Goal: Task Accomplishment & Management: Manage account settings

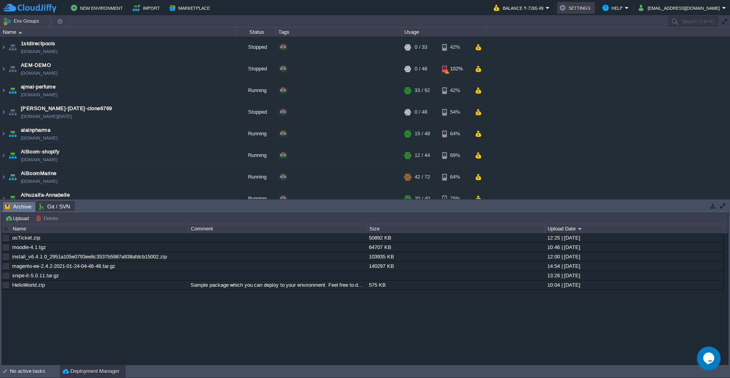
click at [592, 6] on button "Settings" at bounding box center [575, 7] width 33 height 9
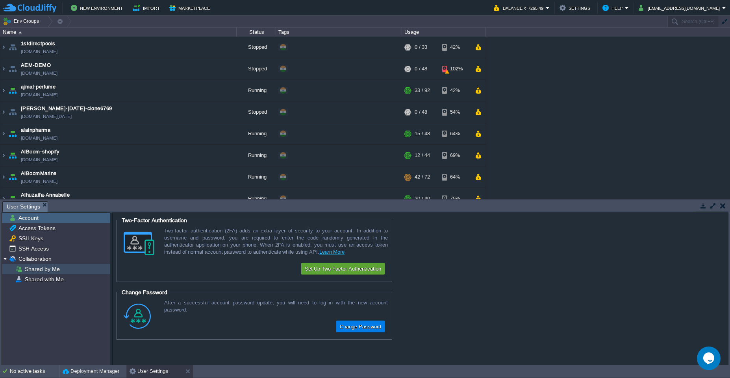
click at [48, 273] on div "Shared by Me" at bounding box center [56, 269] width 108 height 10
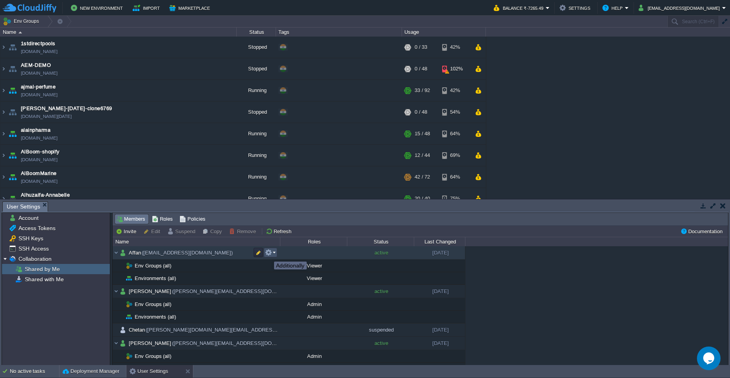
click at [268, 255] on button "button" at bounding box center [268, 252] width 7 height 7
click at [257, 252] on button "button" at bounding box center [258, 252] width 7 height 7
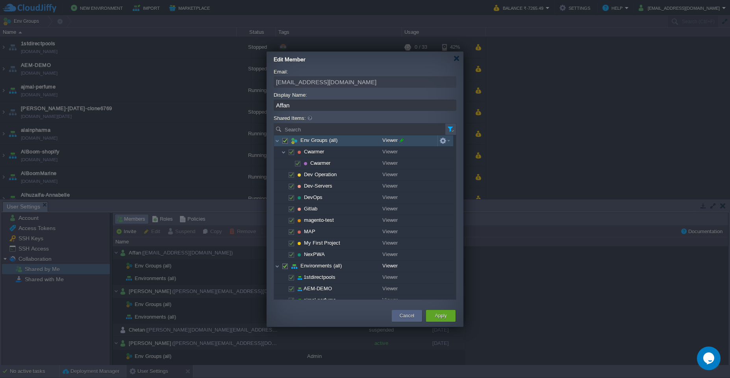
click at [403, 141] on span at bounding box center [400, 140] width 6 height 10
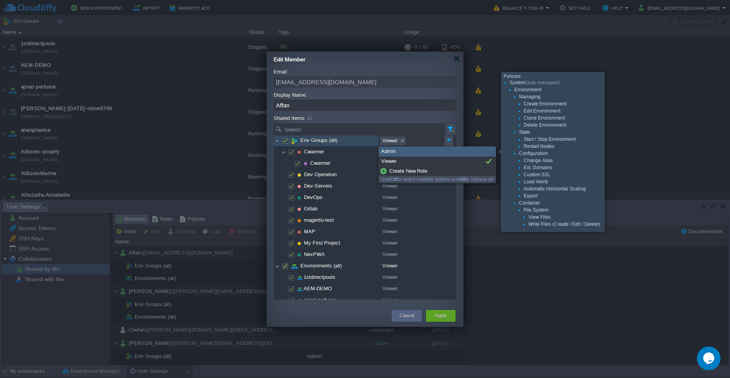
click at [399, 152] on div "Admin" at bounding box center [437, 152] width 117 height 10
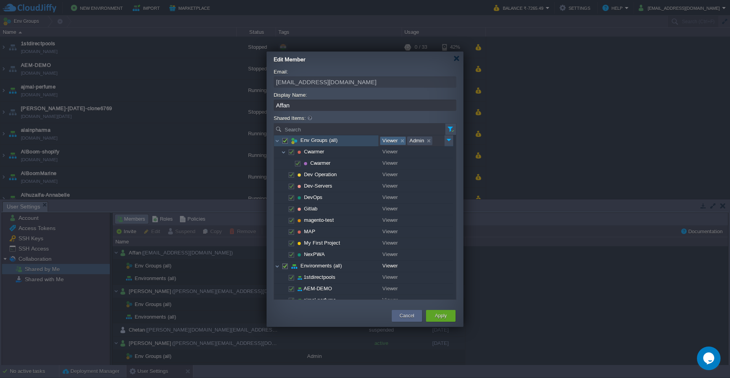
click at [403, 142] on link at bounding box center [402, 141] width 7 height 8
click at [285, 140] on span at bounding box center [285, 140] width 2 height 6
checkbox input "false"
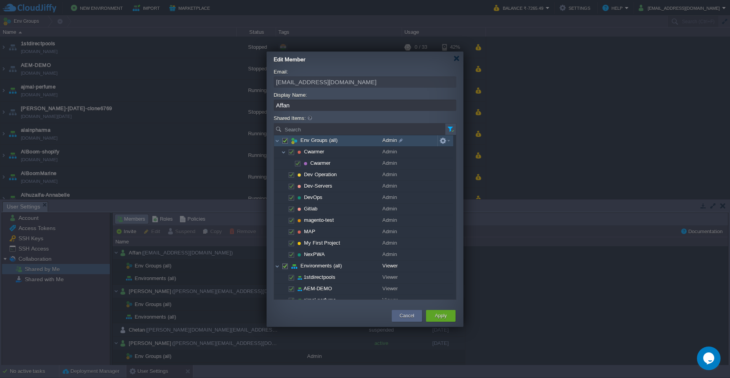
checkbox input "false"
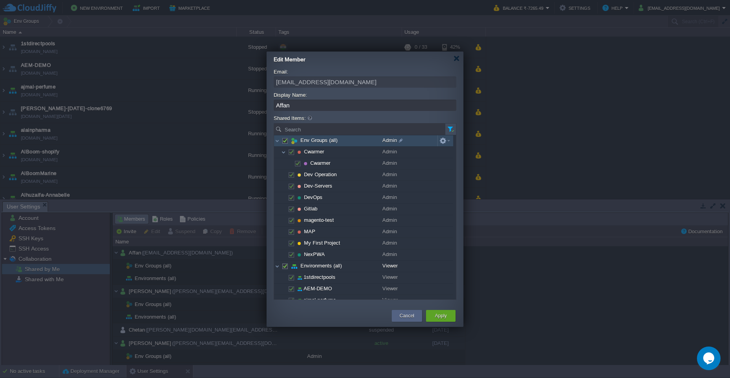
checkbox input "false"
click at [284, 141] on span at bounding box center [285, 140] width 2 height 6
checkbox input "true"
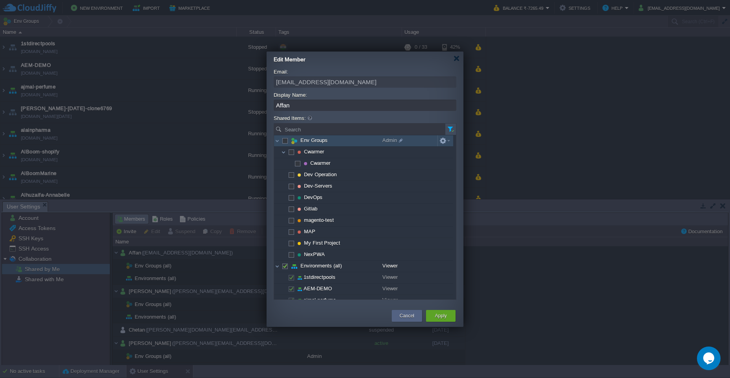
checkbox input "true"
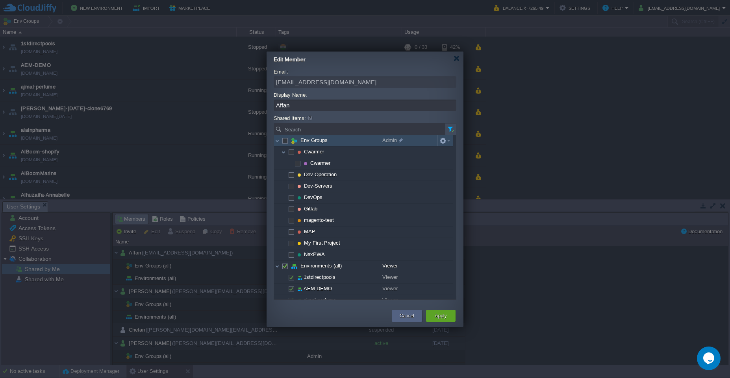
checkbox input "true"
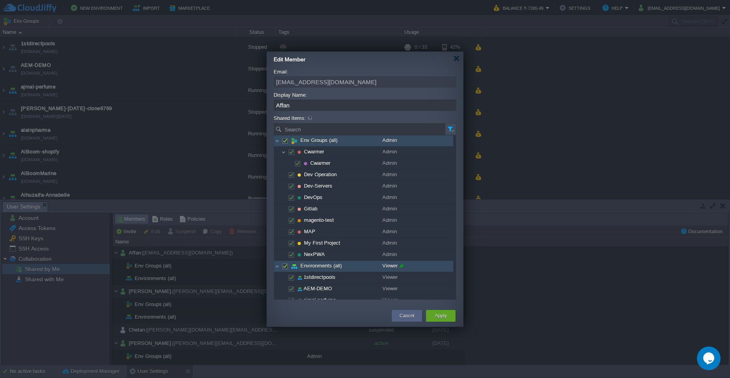
click at [401, 266] on span at bounding box center [400, 266] width 6 height 10
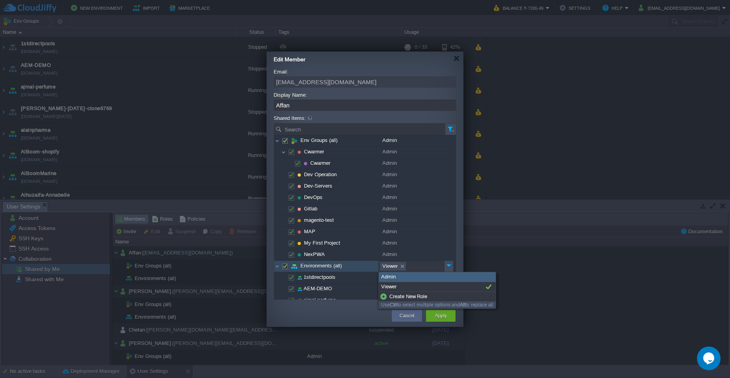
click at [401, 278] on div "Admin" at bounding box center [437, 277] width 117 height 10
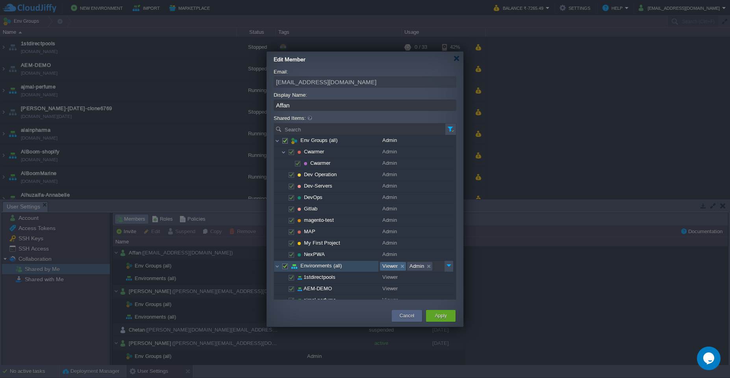
click at [404, 268] on link at bounding box center [402, 266] width 7 height 8
click at [285, 265] on span at bounding box center [285, 266] width 2 height 6
checkbox input "false"
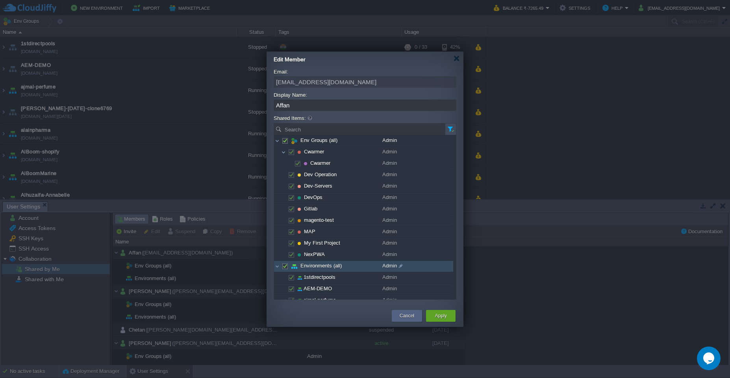
checkbox input "false"
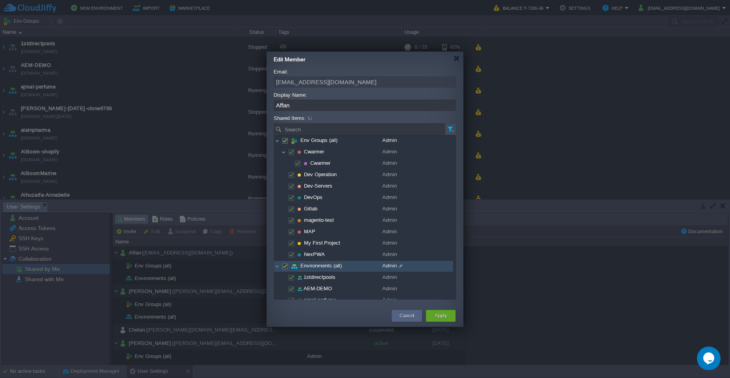
checkbox input "false"
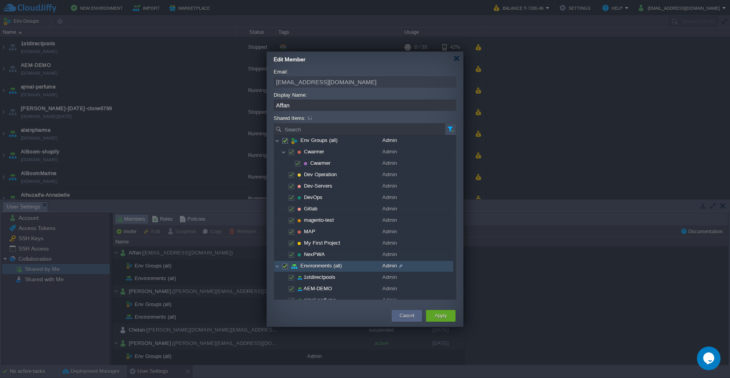
checkbox input "false"
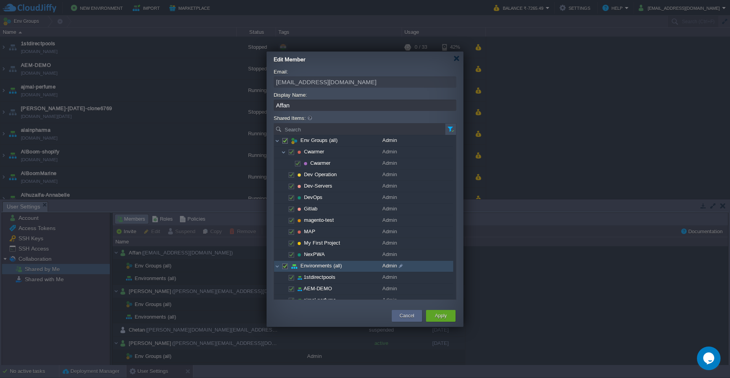
checkbox input "false"
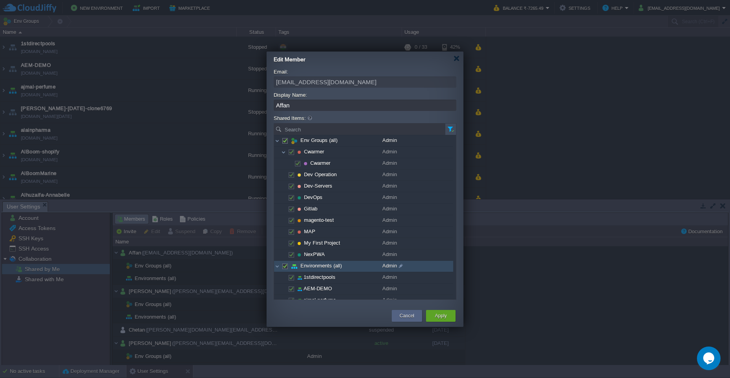
checkbox input "false"
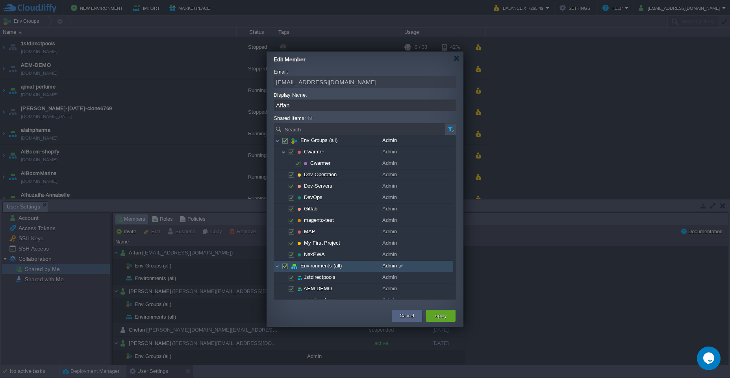
checkbox input "false"
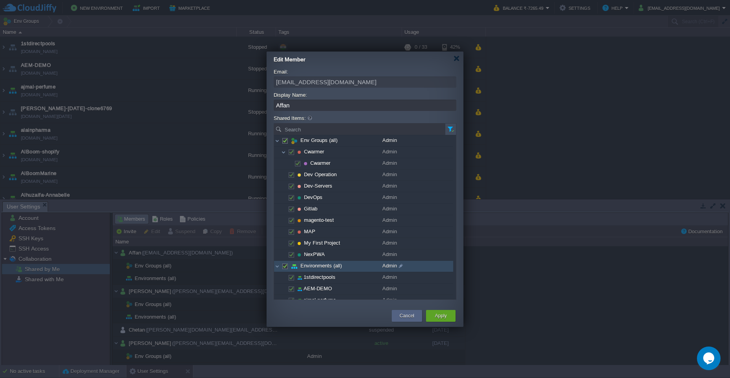
checkbox input "false"
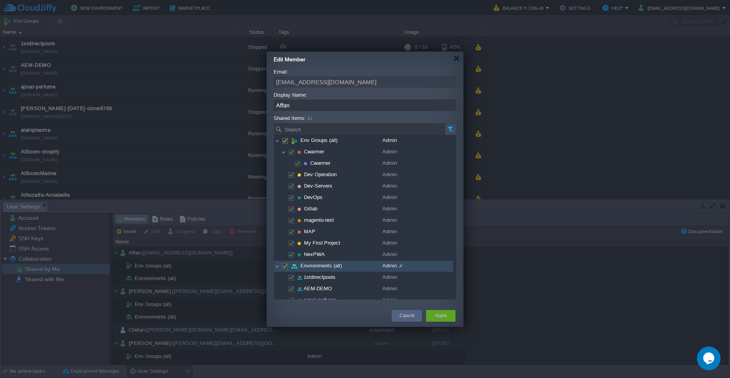
checkbox input "false"
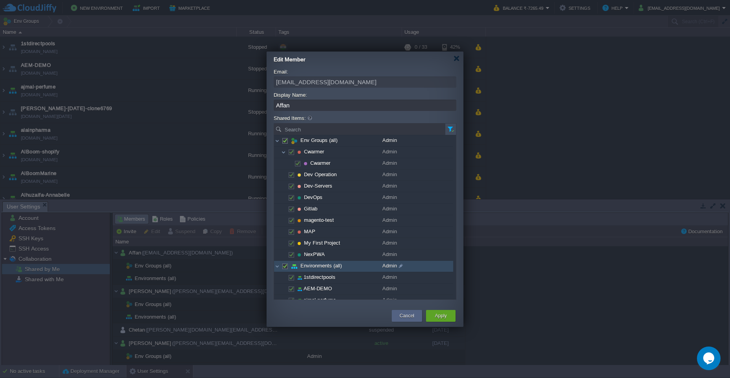
checkbox input "false"
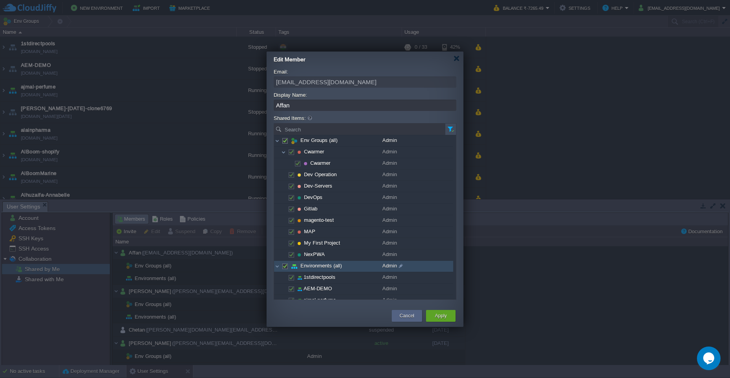
checkbox input "false"
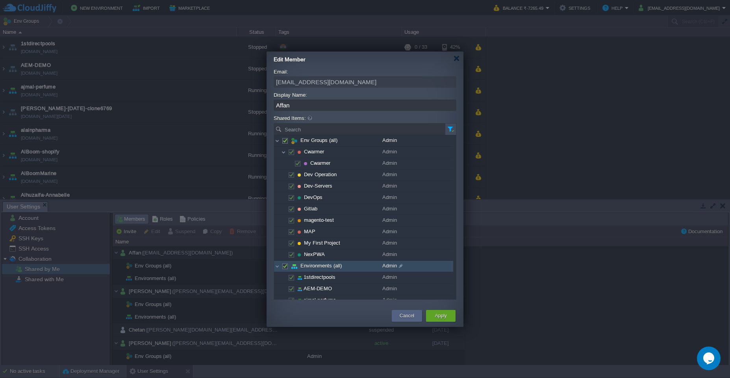
checkbox input "false"
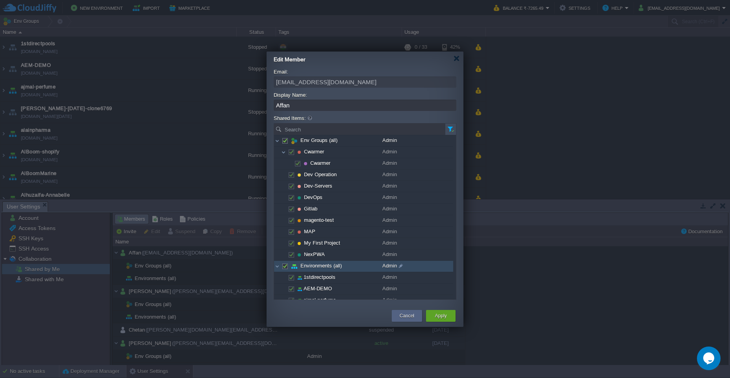
checkbox input "false"
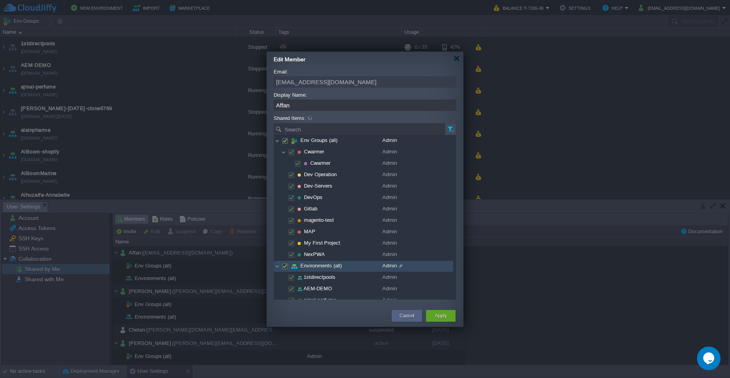
checkbox input "false"
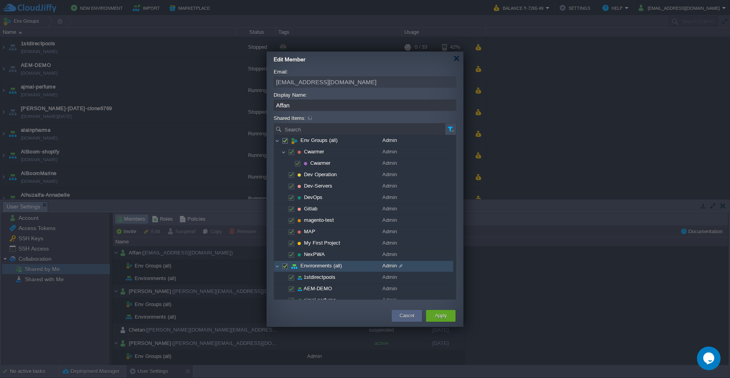
checkbox input "false"
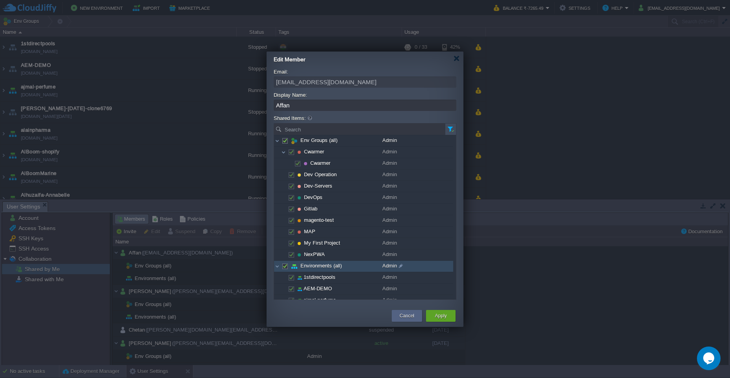
checkbox input "false"
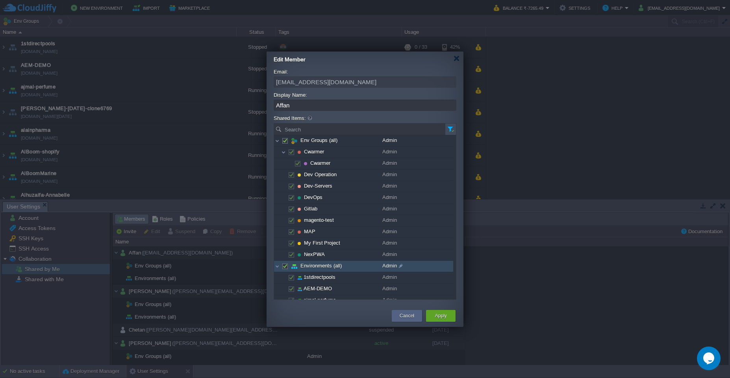
checkbox input "false"
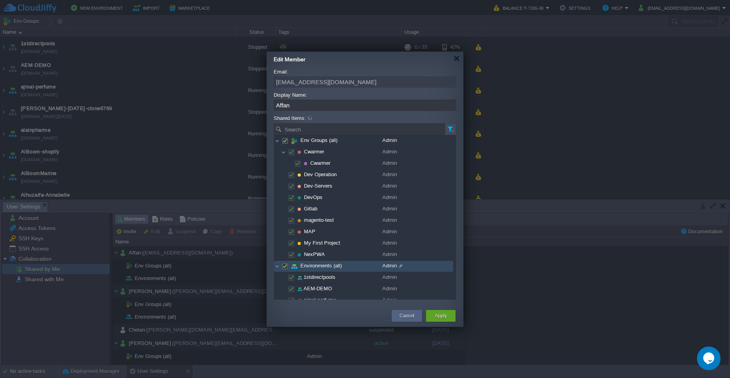
checkbox input "false"
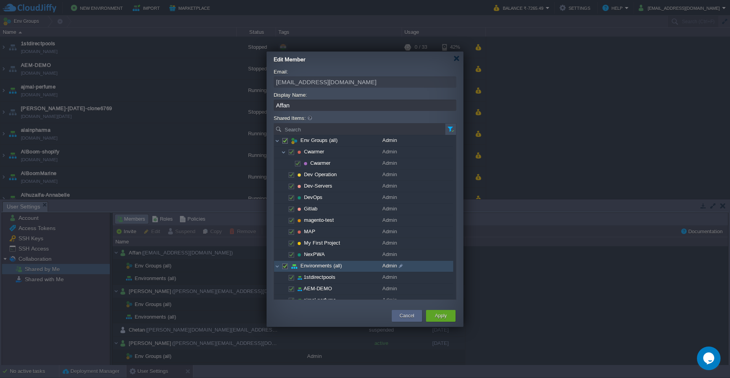
checkbox input "false"
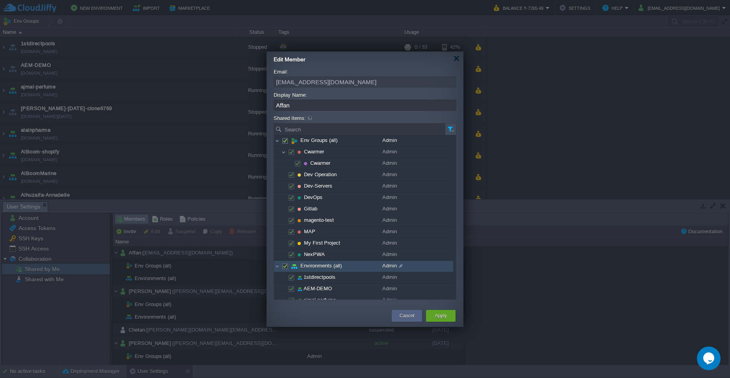
checkbox input "false"
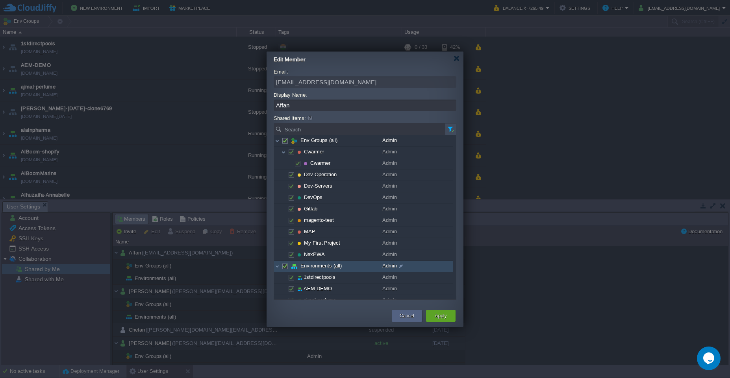
checkbox input "false"
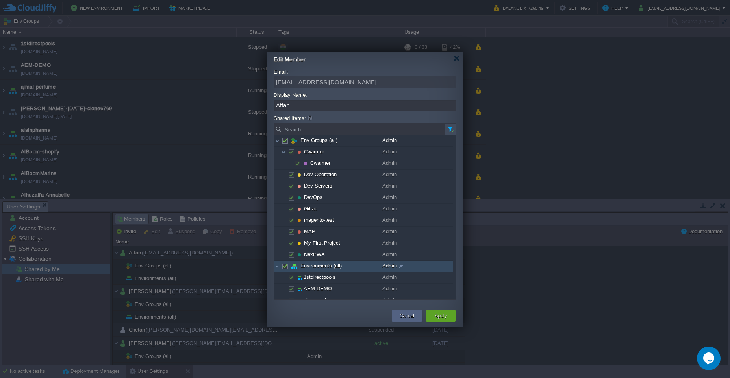
checkbox input "false"
click at [285, 266] on span at bounding box center [285, 266] width 2 height 6
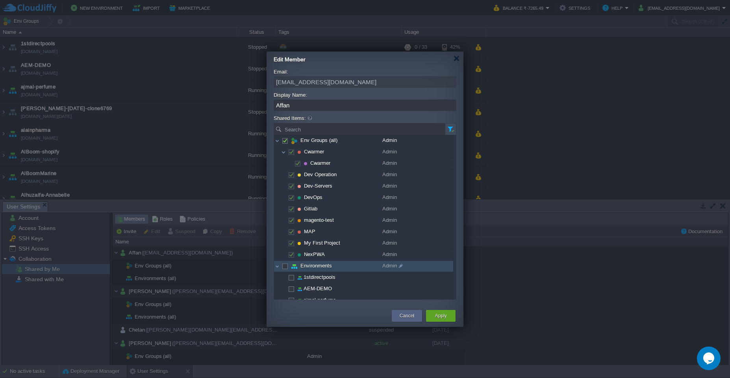
checkbox input "true"
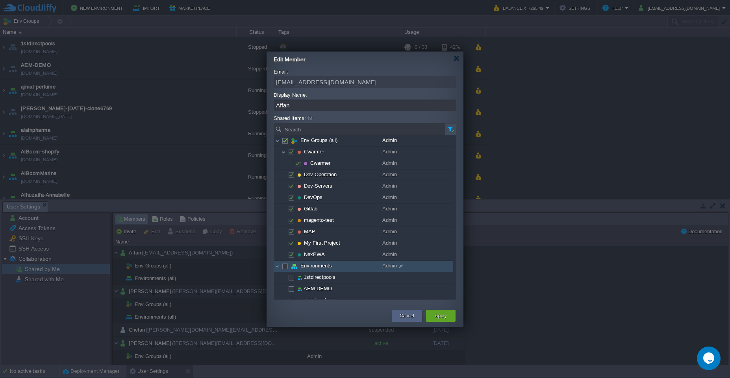
checkbox input "true"
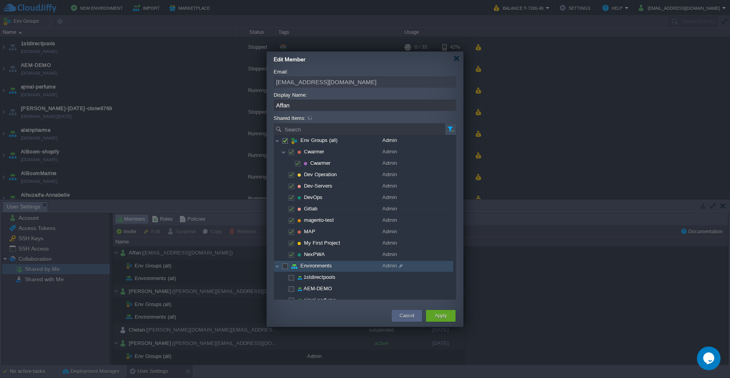
checkbox input "true"
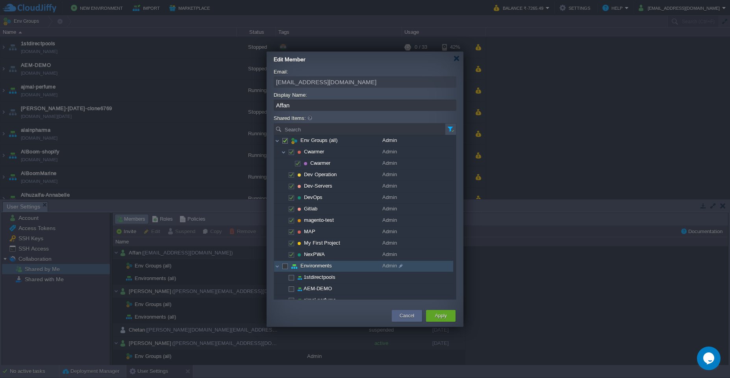
checkbox input "true"
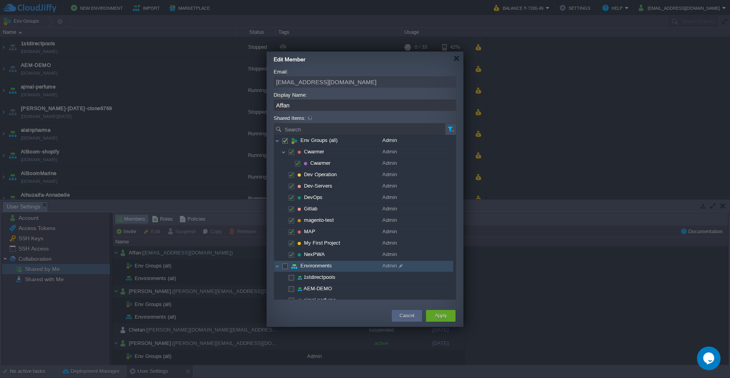
checkbox input "true"
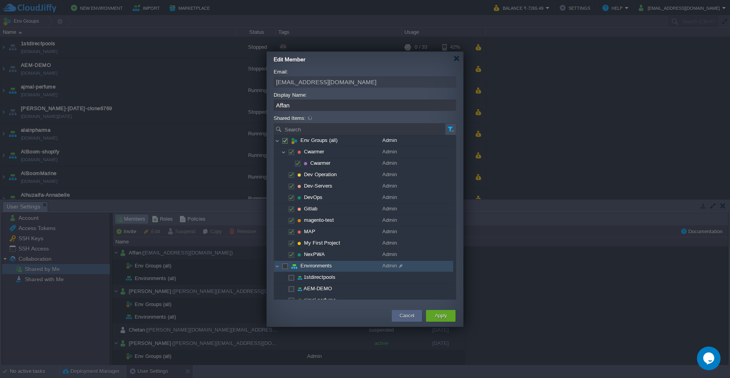
checkbox input "true"
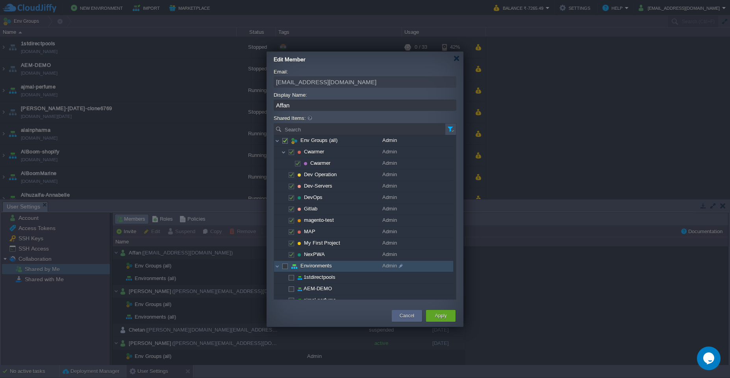
checkbox input "true"
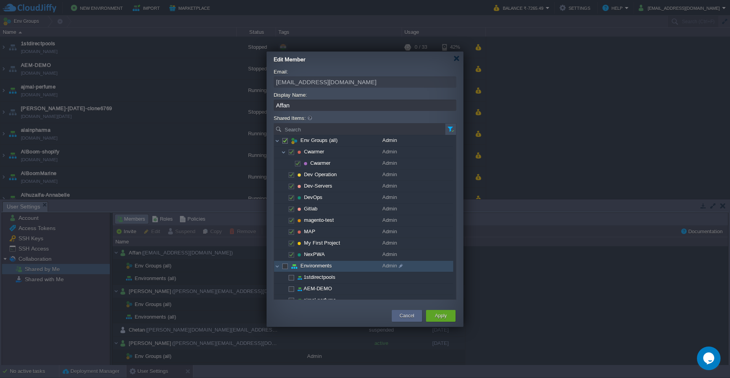
checkbox input "true"
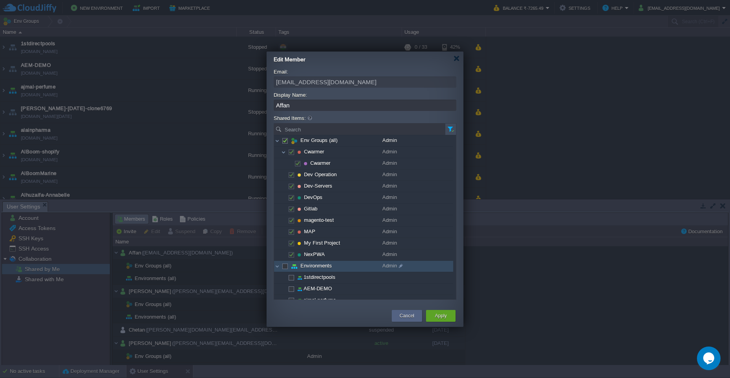
checkbox input "true"
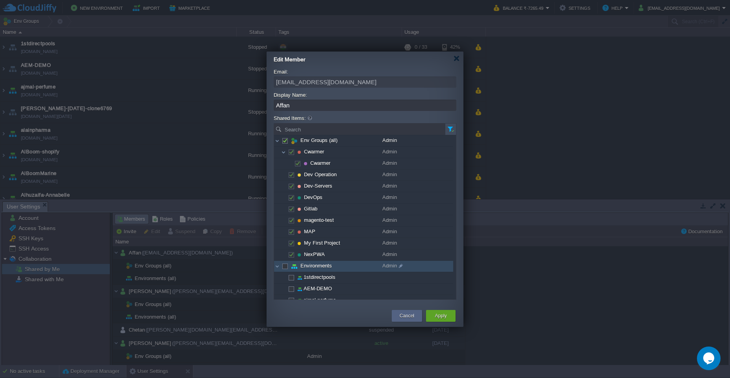
checkbox input "true"
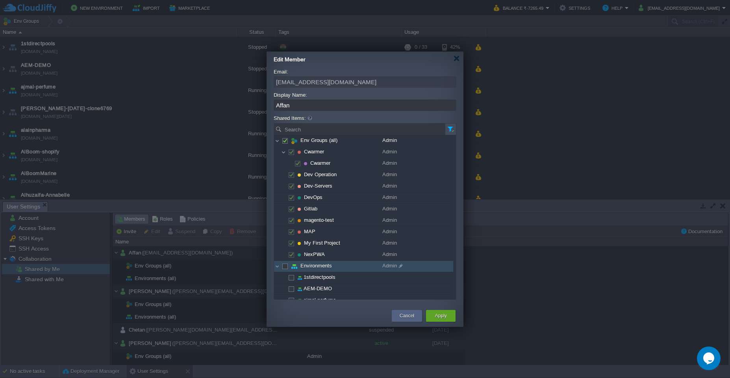
checkbox input "true"
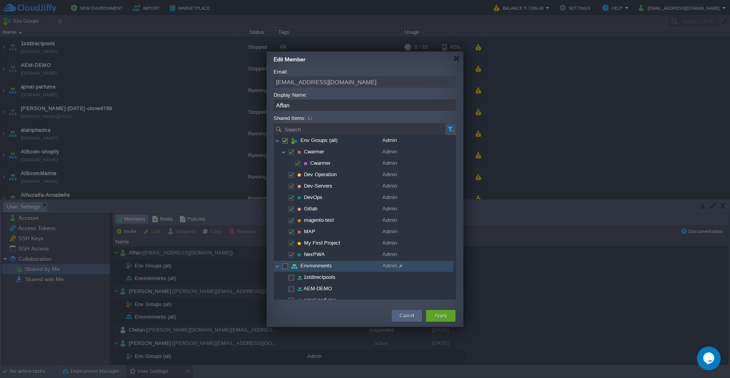
checkbox input "true"
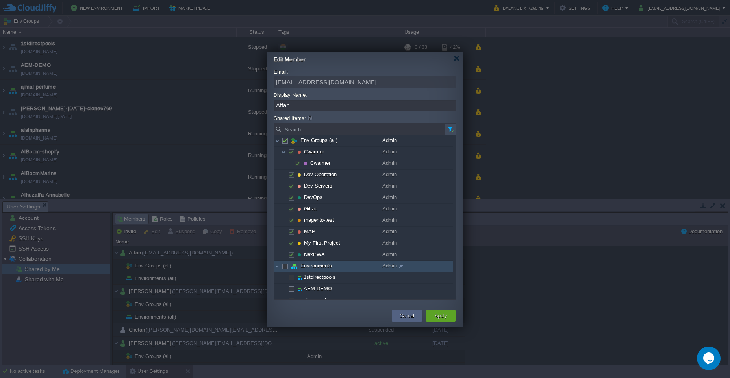
checkbox input "true"
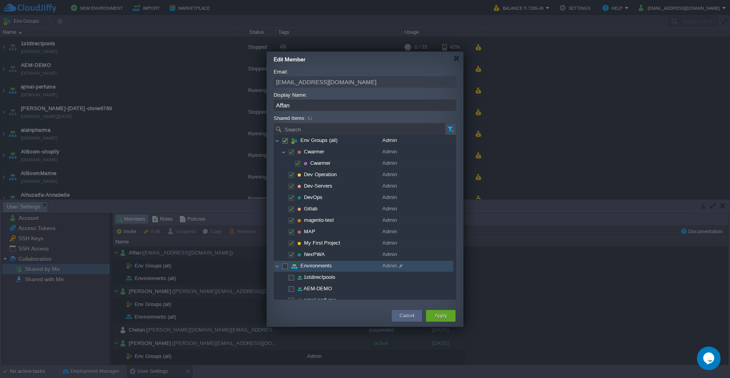
checkbox input "true"
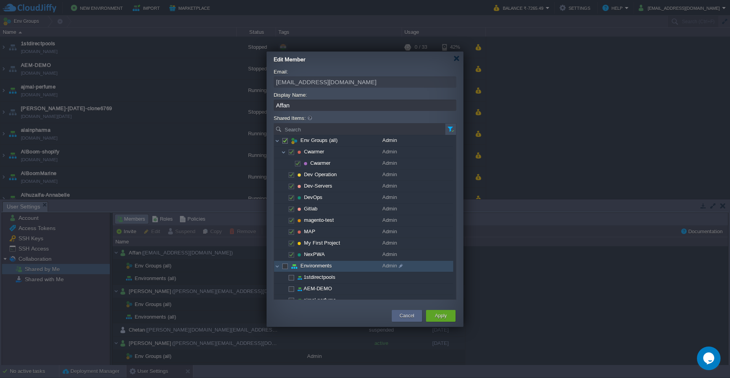
checkbox input "true"
click at [444, 317] on button "Apply" at bounding box center [440, 316] width 12 height 8
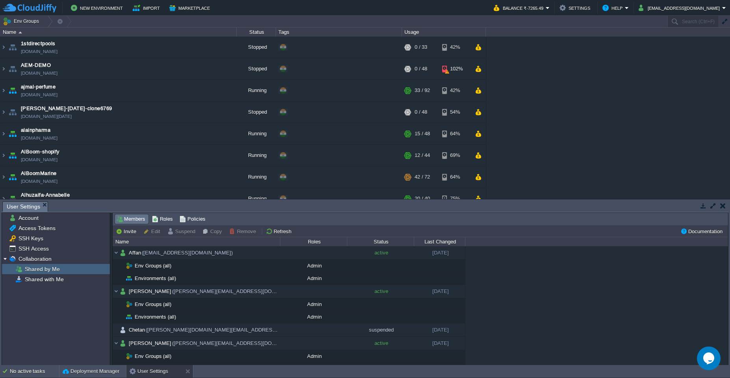
click at [722, 207] on button "button" at bounding box center [723, 205] width 6 height 7
